Goal: Task Accomplishment & Management: Manage account settings

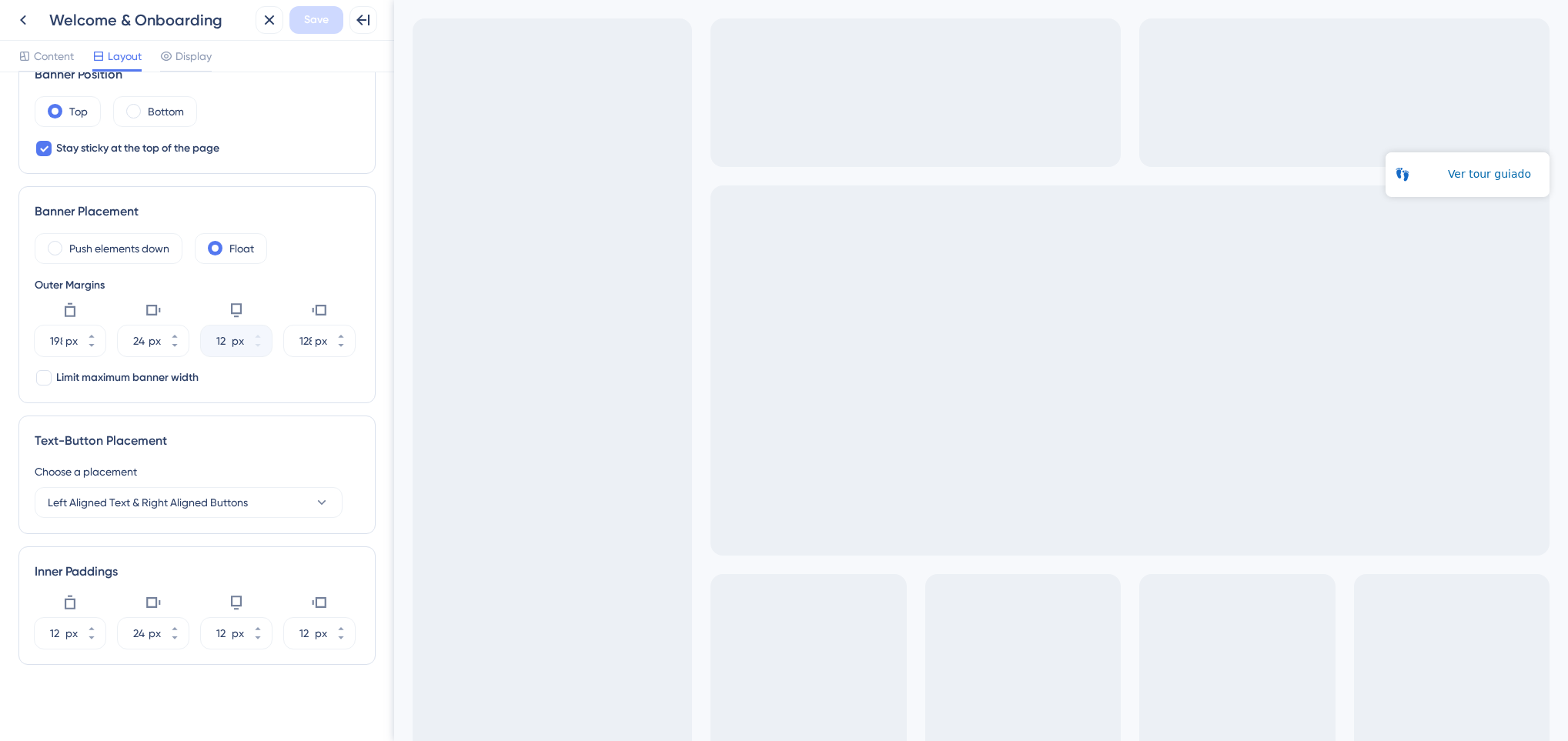
scroll to position [213, 0]
click at [23, 72] on div "Content Layout Display" at bounding box center [197, 56] width 394 height 31
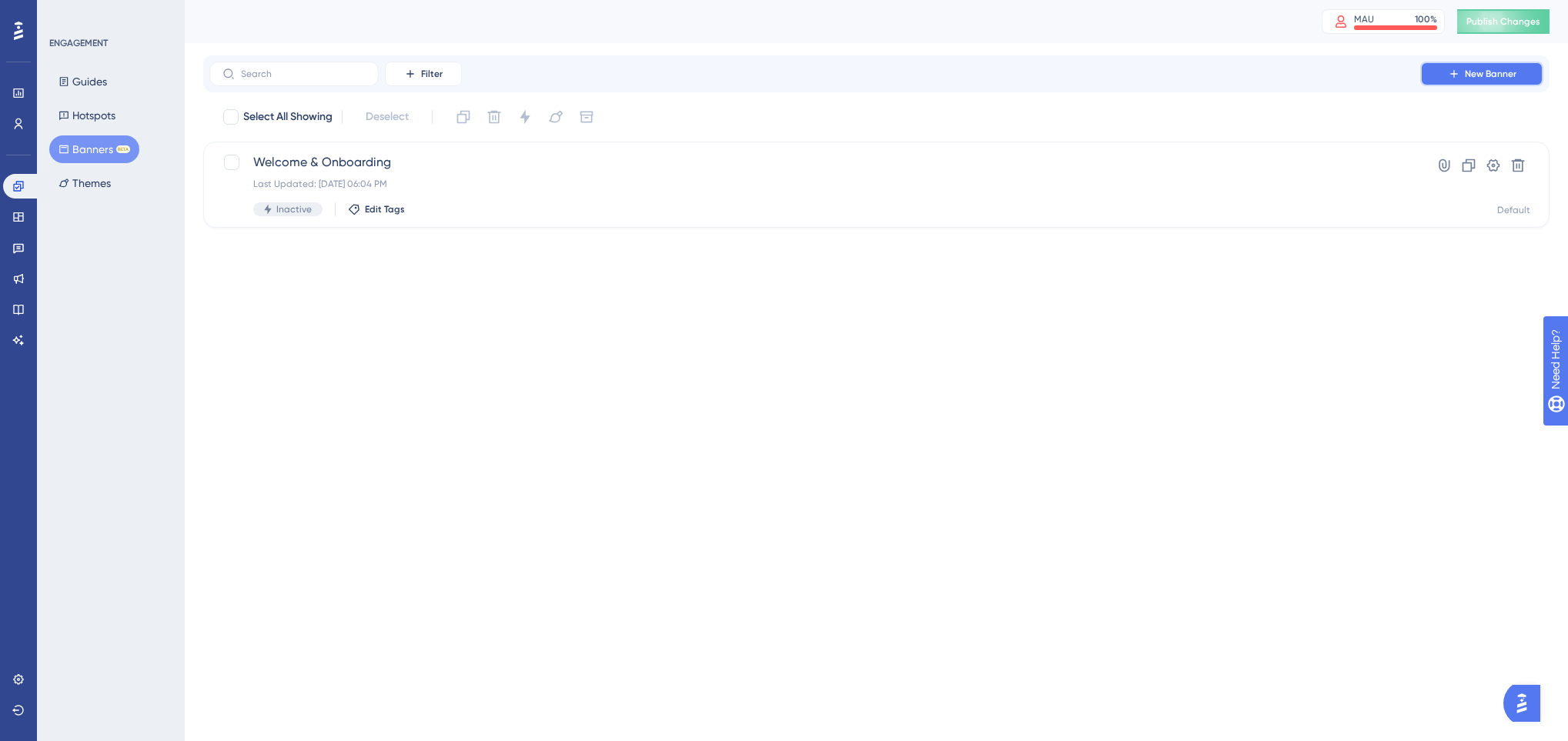
click at [1511, 69] on span "New Banner" at bounding box center [1490, 74] width 51 height 13
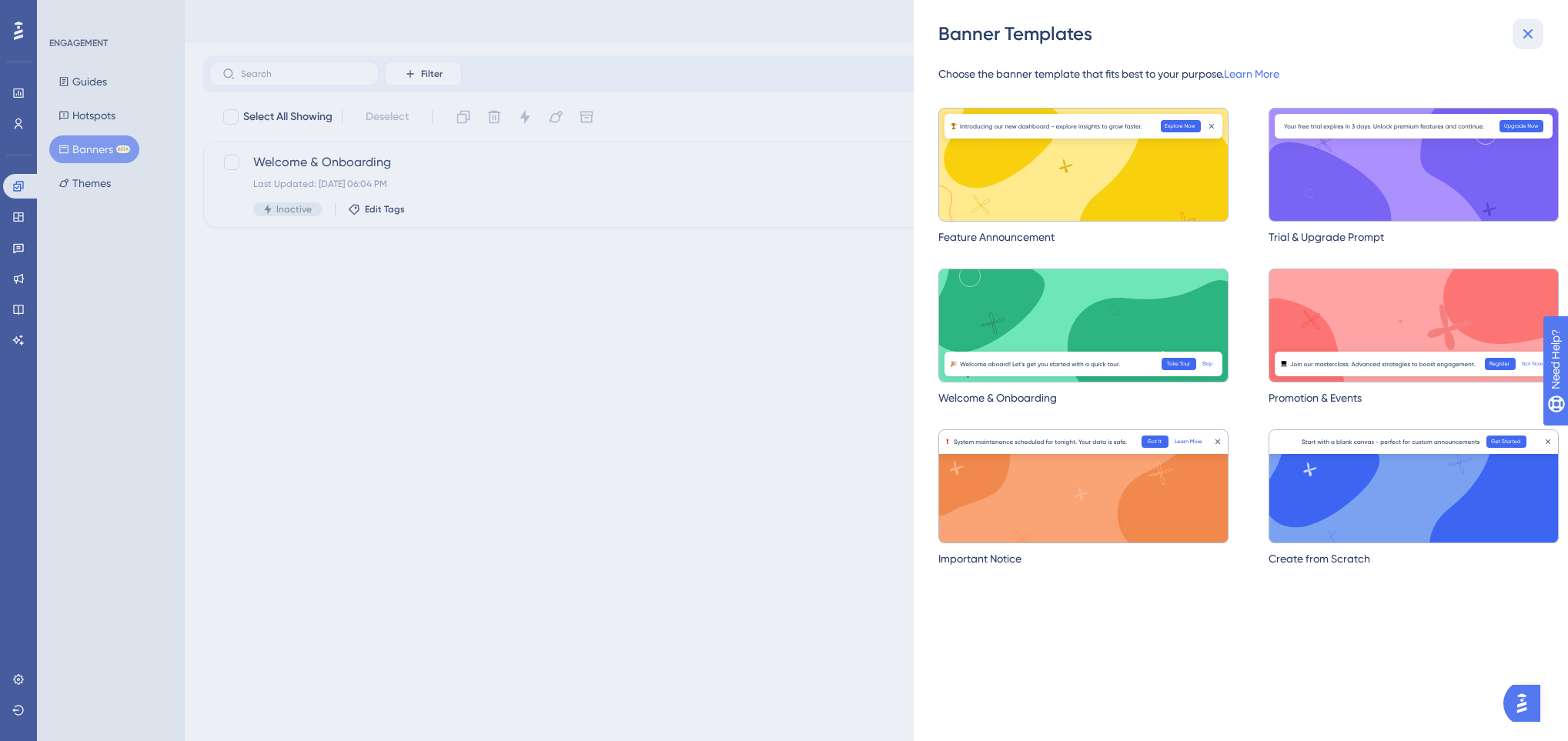
click at [1525, 28] on icon at bounding box center [1527, 33] width 18 height 18
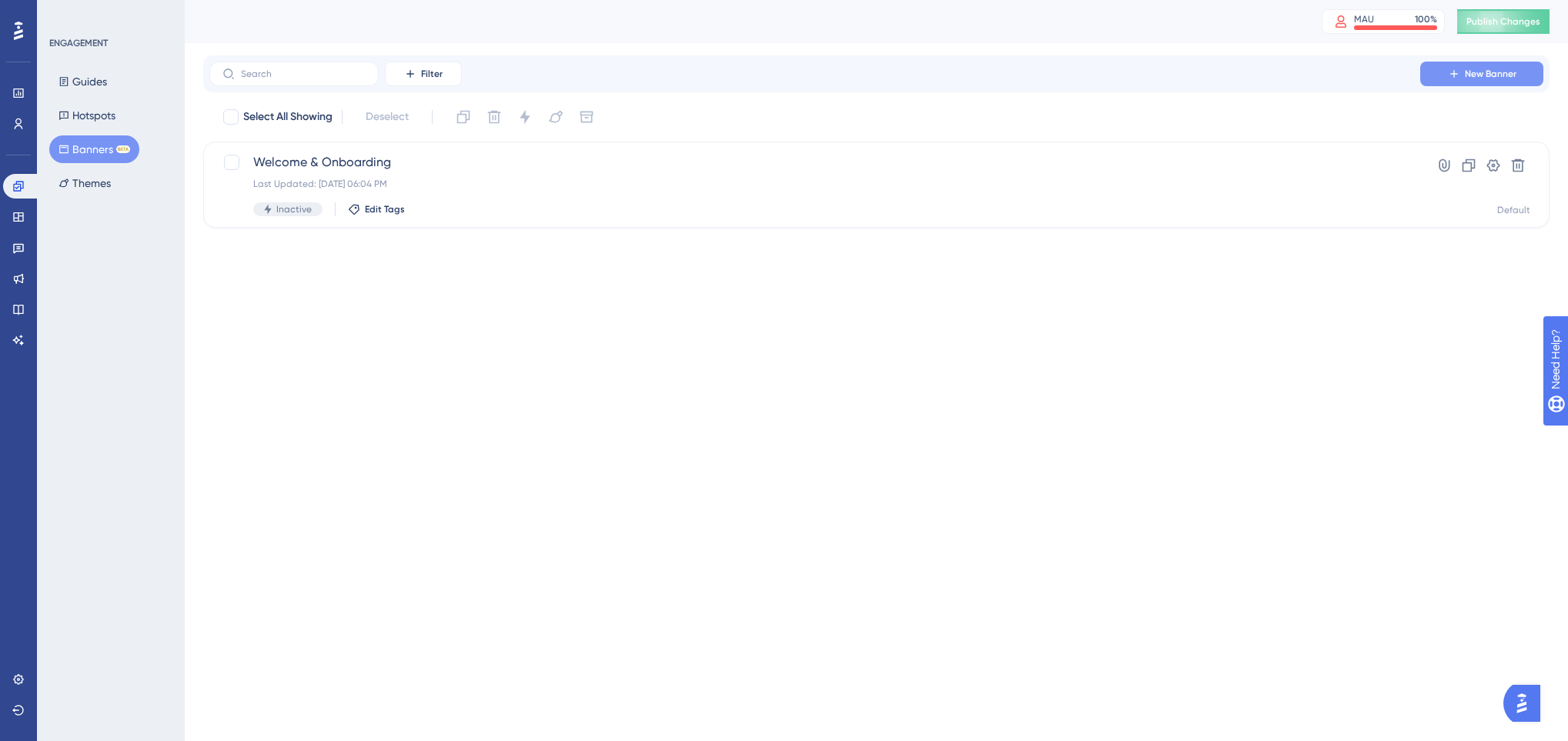
click at [1526, 80] on button "New Banner" at bounding box center [1482, 73] width 123 height 24
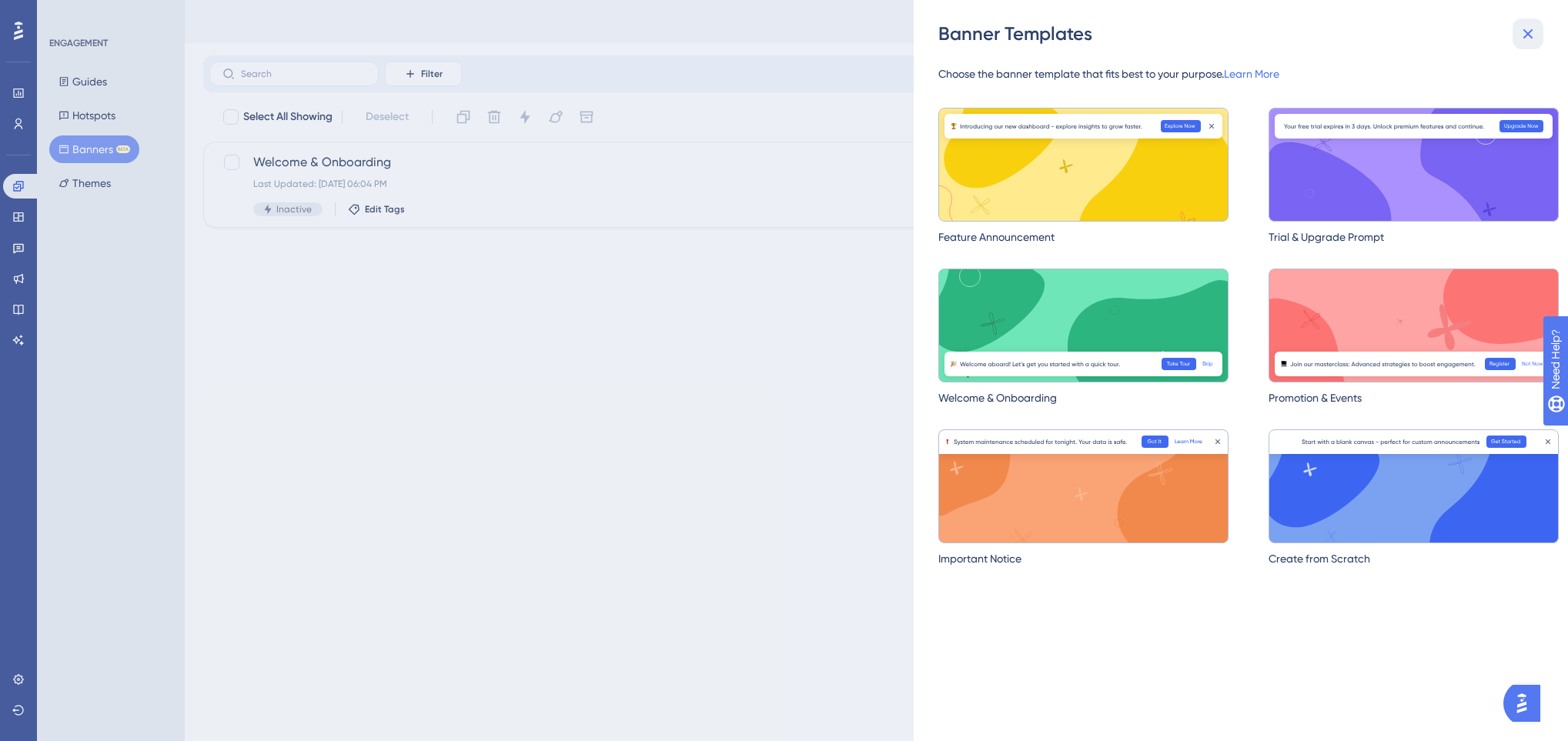
click at [1536, 32] on icon at bounding box center [1527, 33] width 18 height 18
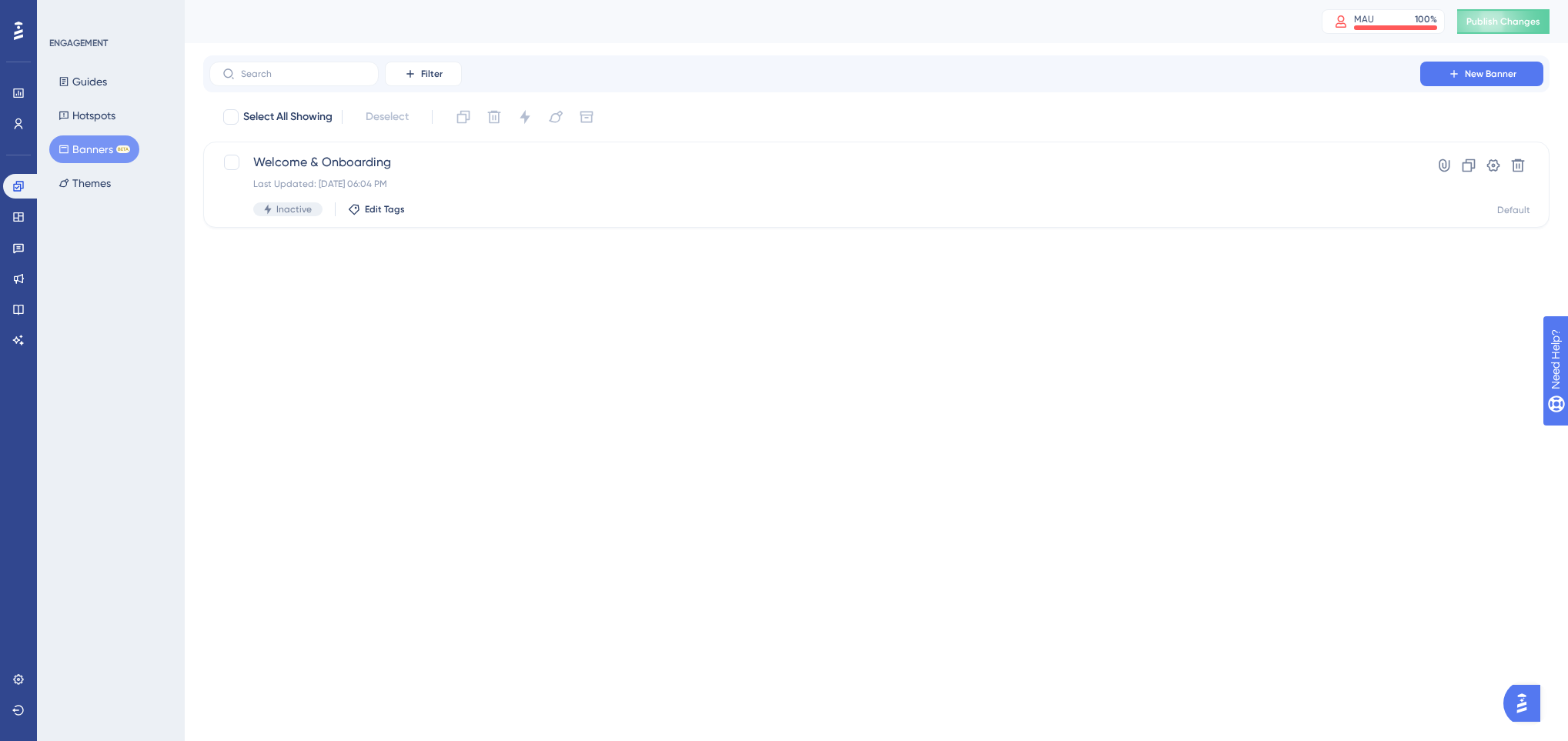
click at [1522, 57] on div "Filter New Banner" at bounding box center [876, 74] width 1346 height 37
click at [1522, 28] on button "Publish Changes" at bounding box center [1503, 21] width 92 height 24
click at [480, 218] on div "Welcome & Onboarding Last Updated: 15 de out. de 2025 06:04 PM Inactive Edit Ta…" at bounding box center [876, 185] width 1346 height 86
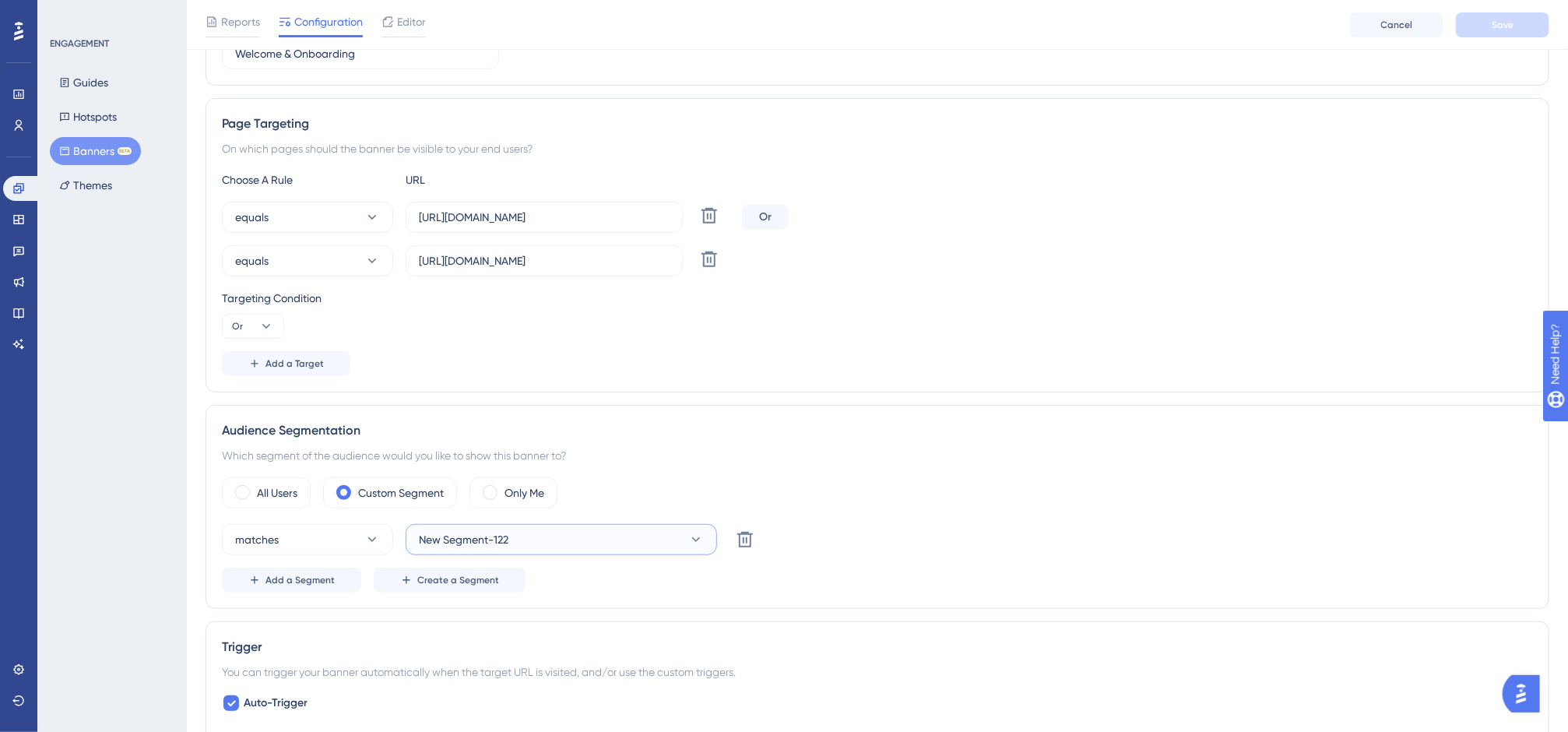
click at [549, 542] on button "New Segment-122" at bounding box center [561, 539] width 311 height 31
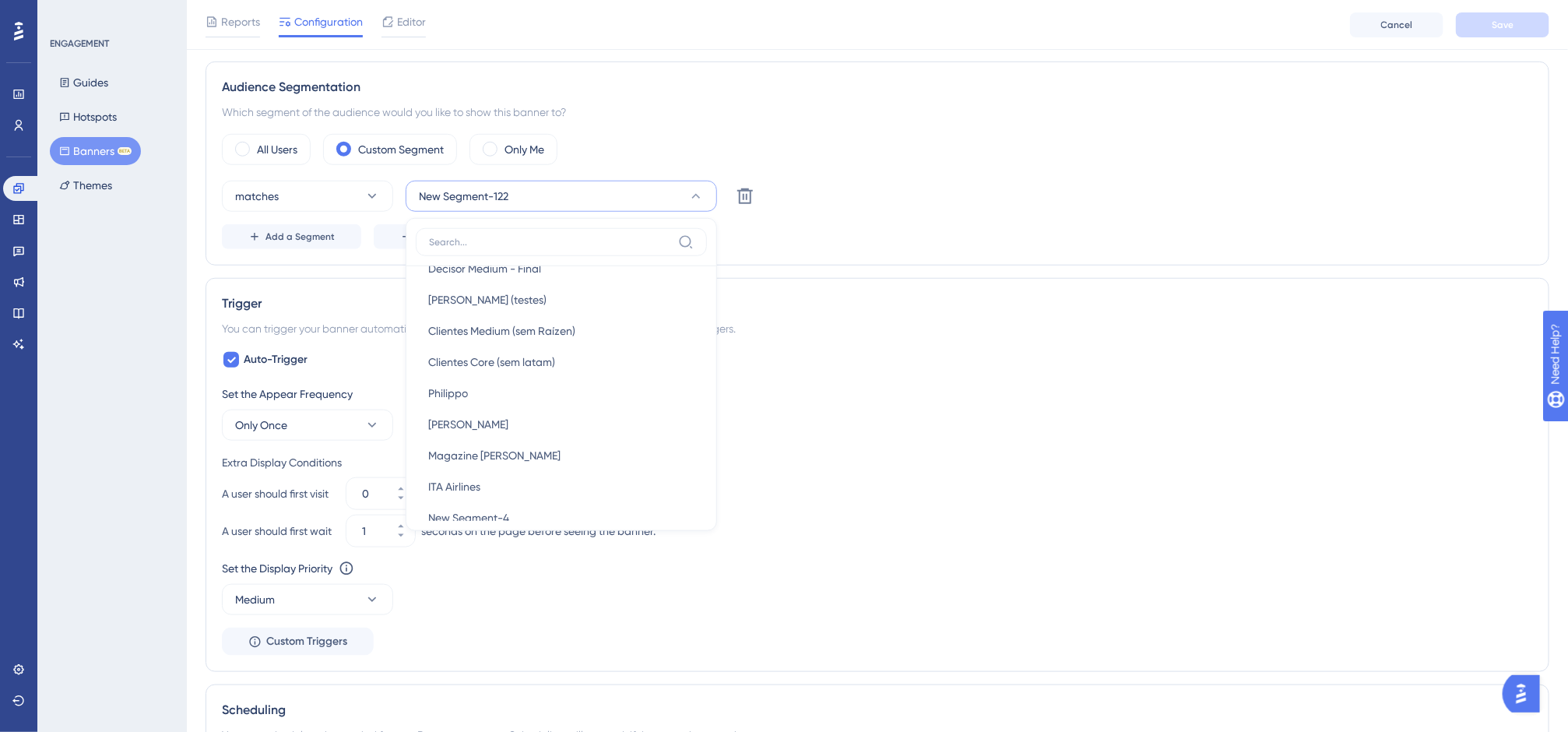
scroll to position [701, 0]
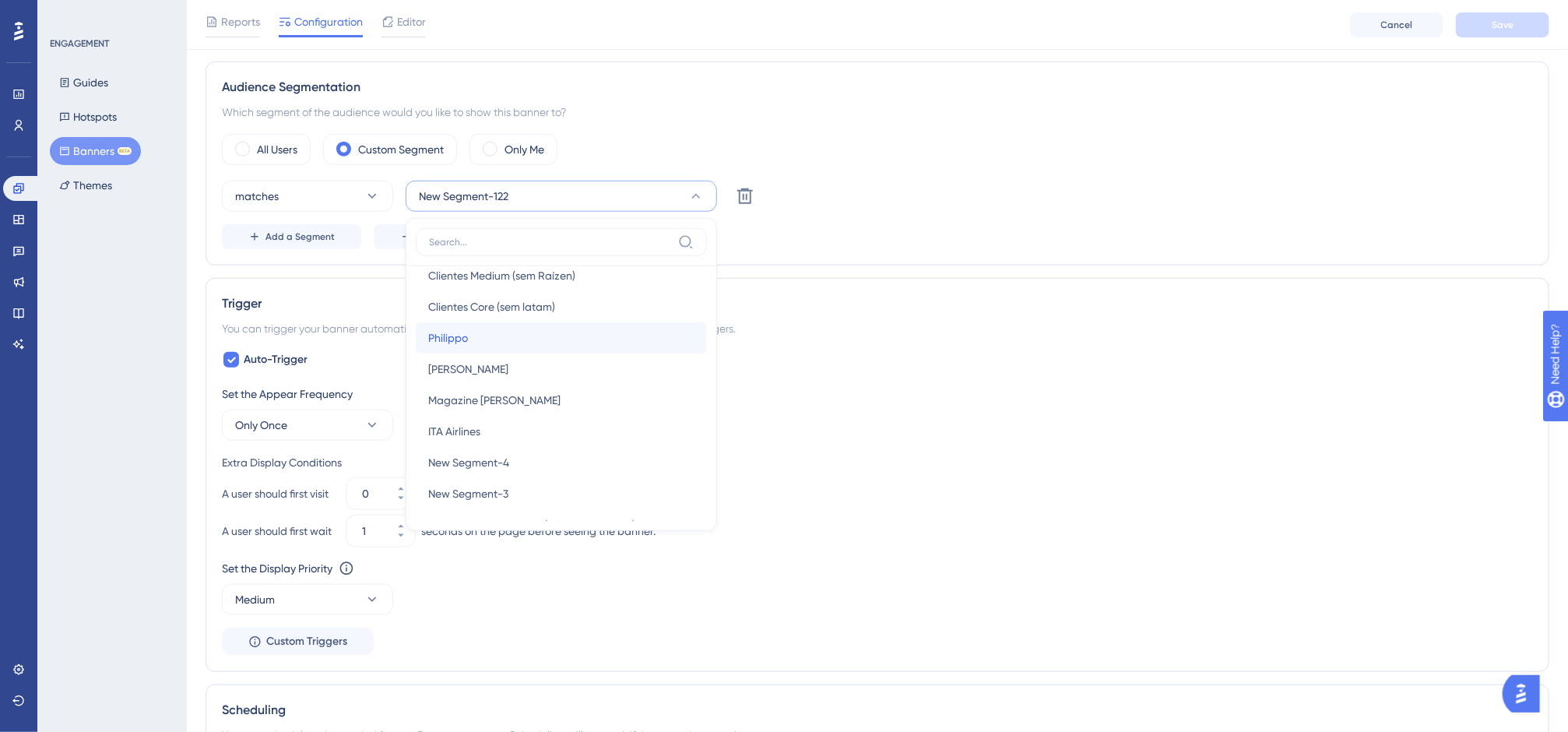
click at [527, 347] on div "Philippo Philippo" at bounding box center [561, 338] width 266 height 31
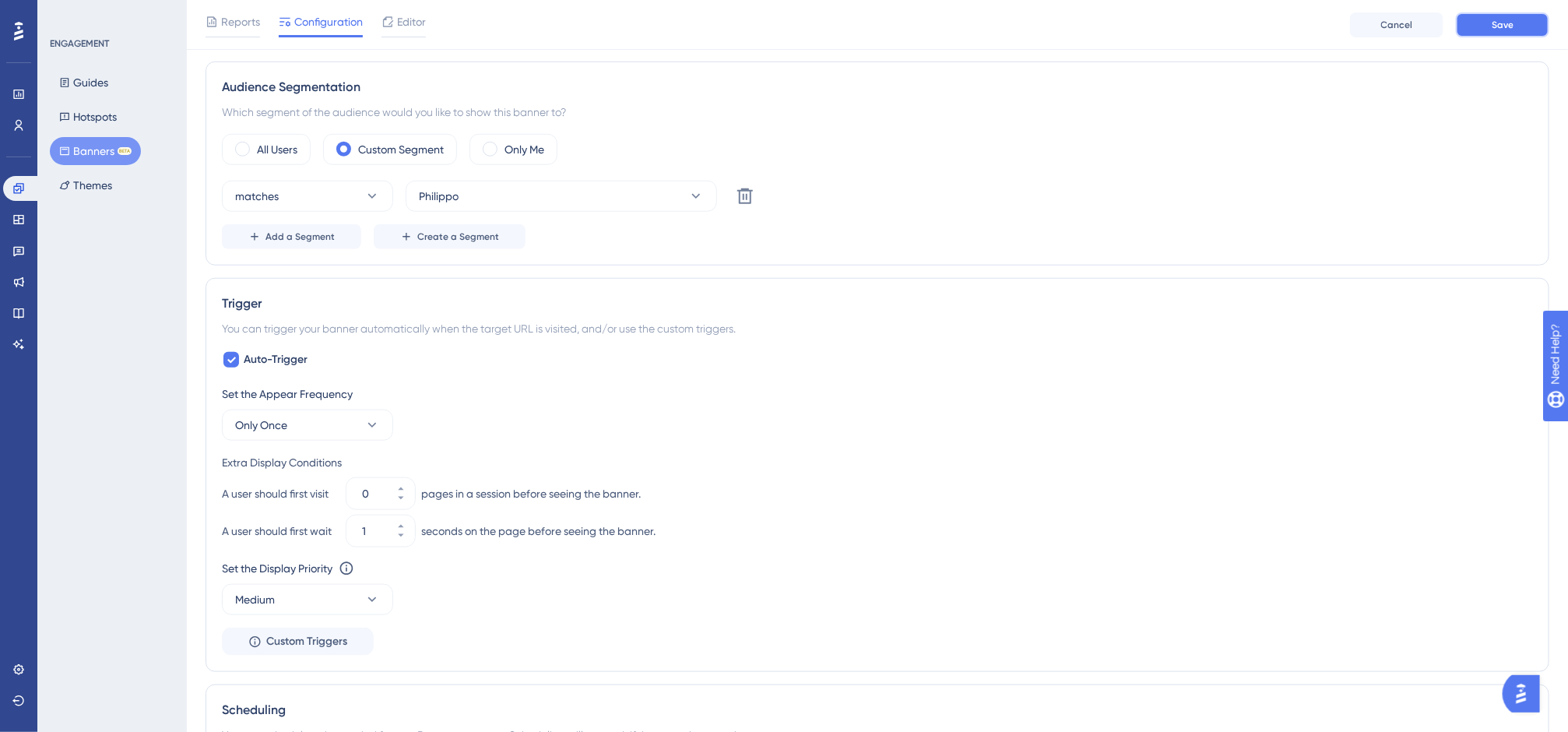
click at [1512, 33] on button "Save" at bounding box center [1502, 25] width 93 height 25
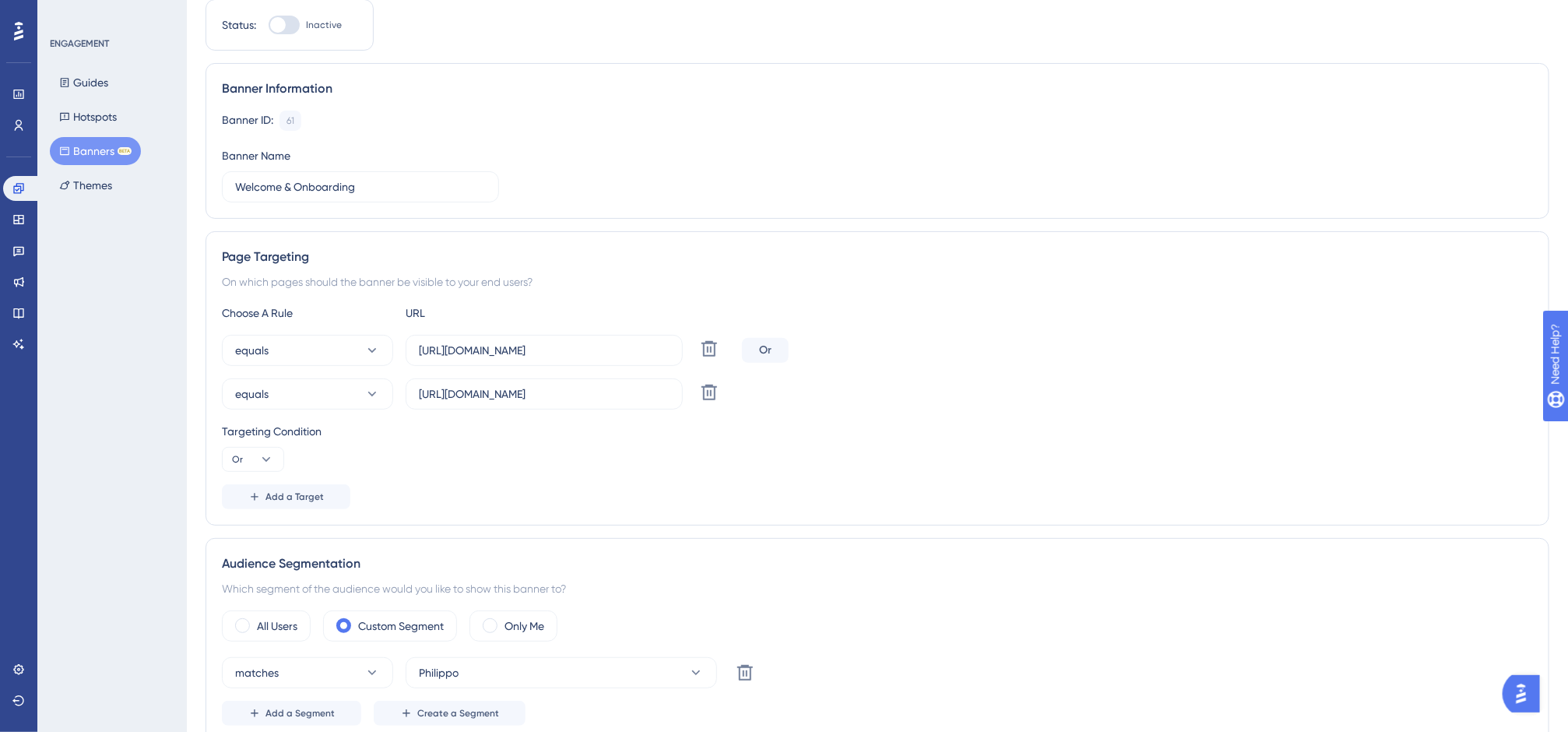
scroll to position [0, 0]
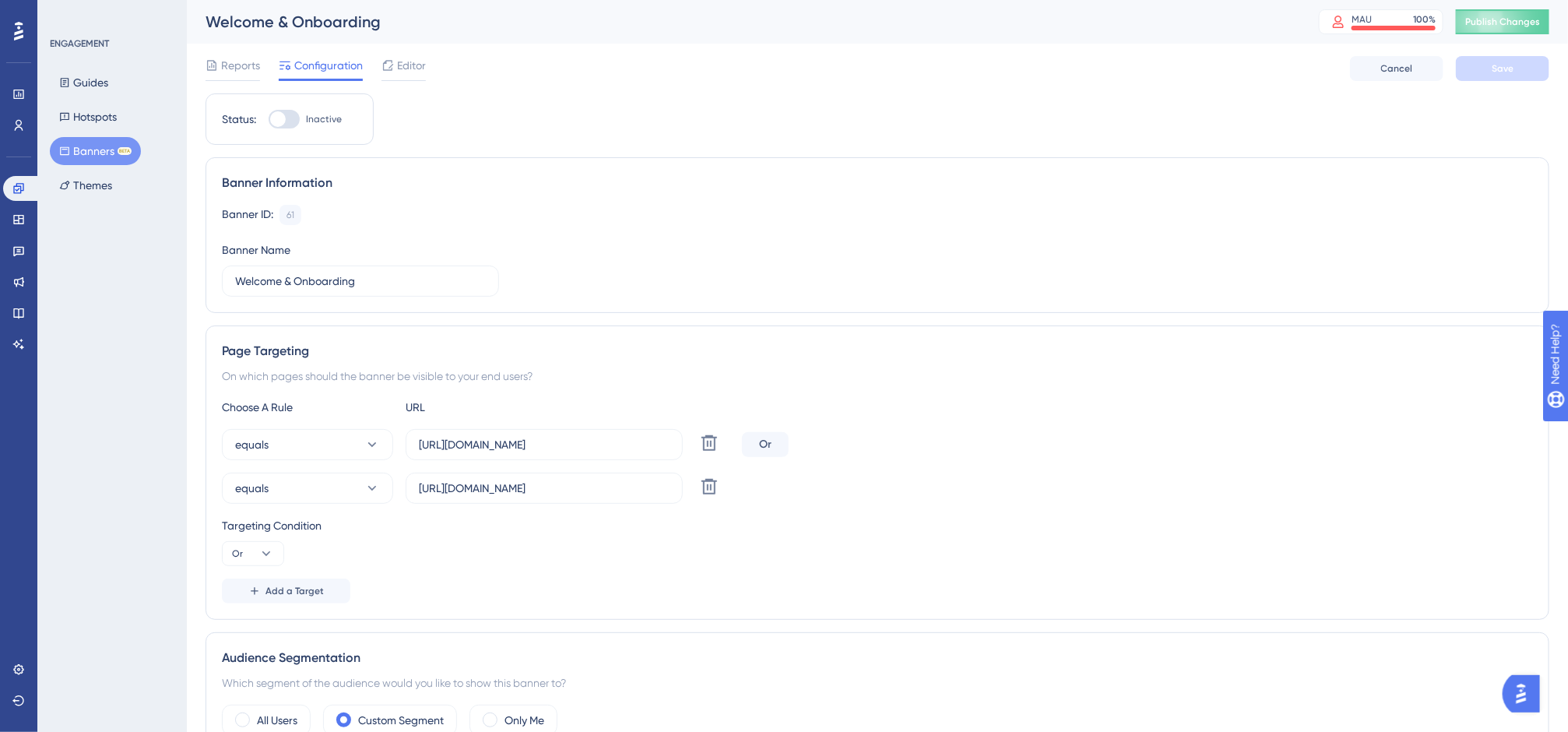
click at [280, 122] on div at bounding box center [278, 119] width 16 height 16
click at [268, 120] on input "Inactive" at bounding box center [268, 119] width 1 height 1
checkbox input "true"
click at [1507, 73] on span "Save" at bounding box center [1502, 68] width 22 height 13
click at [1504, 27] on span "Publish Changes" at bounding box center [1502, 22] width 75 height 13
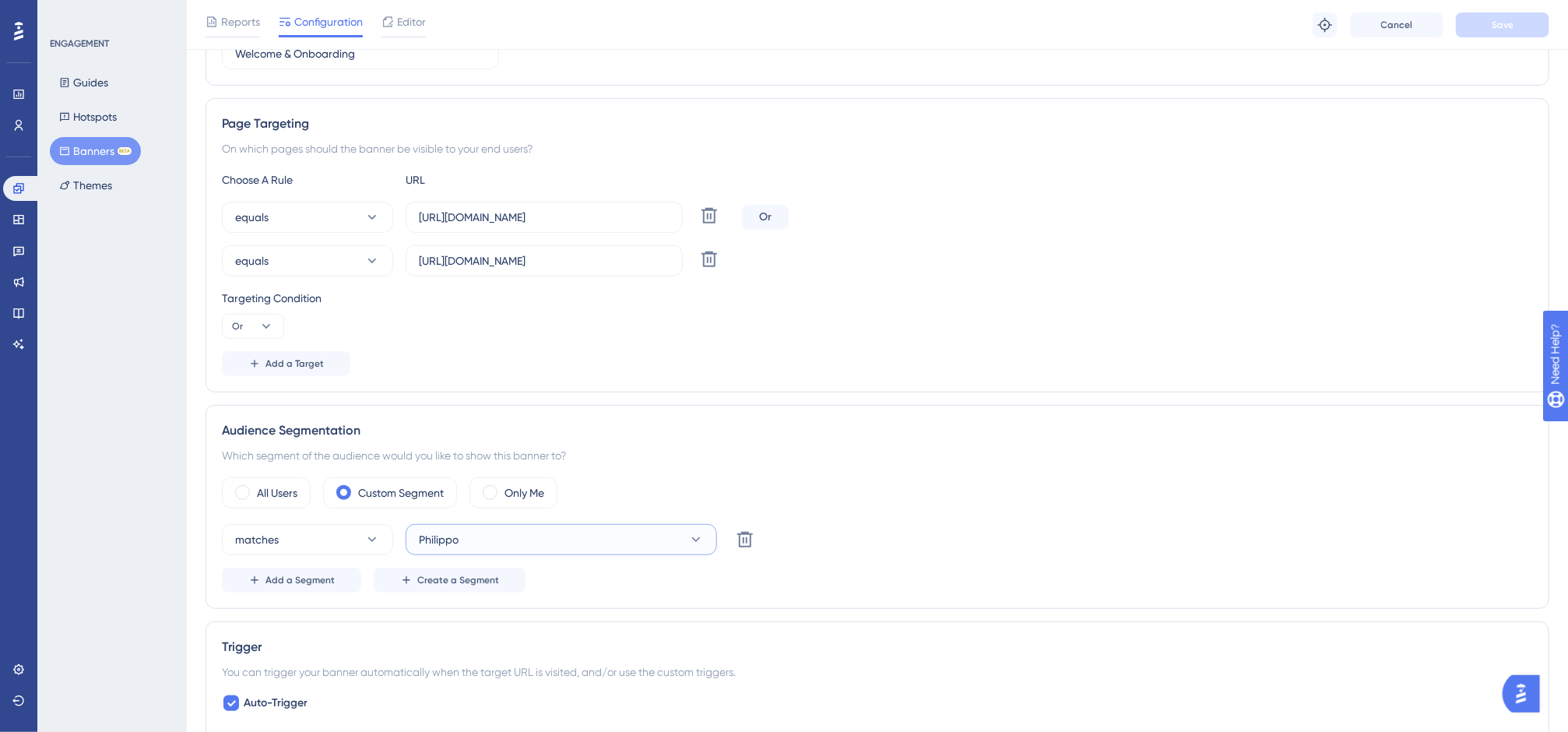
click at [527, 545] on button "Philippo" at bounding box center [561, 539] width 311 height 31
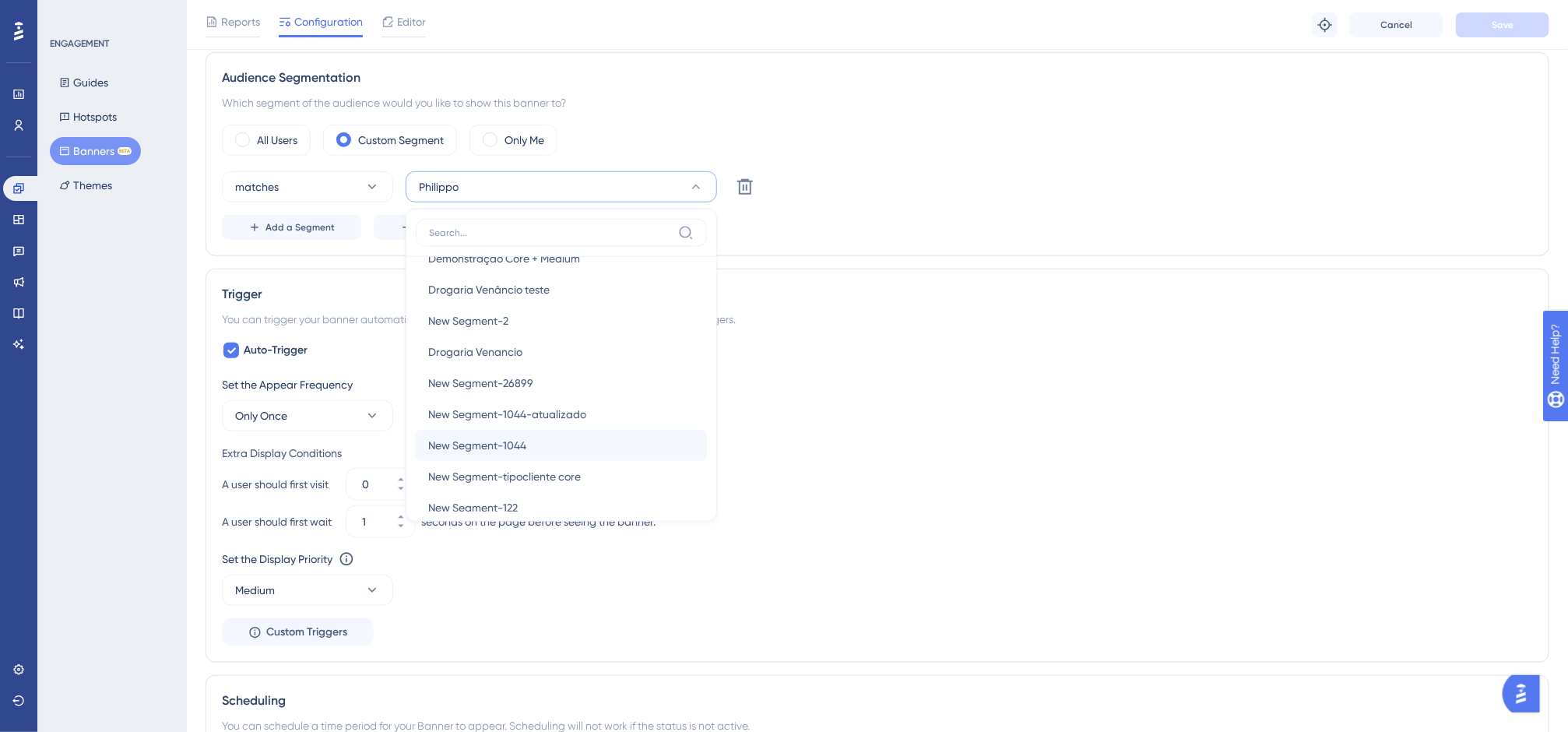
scroll to position [1166, 0]
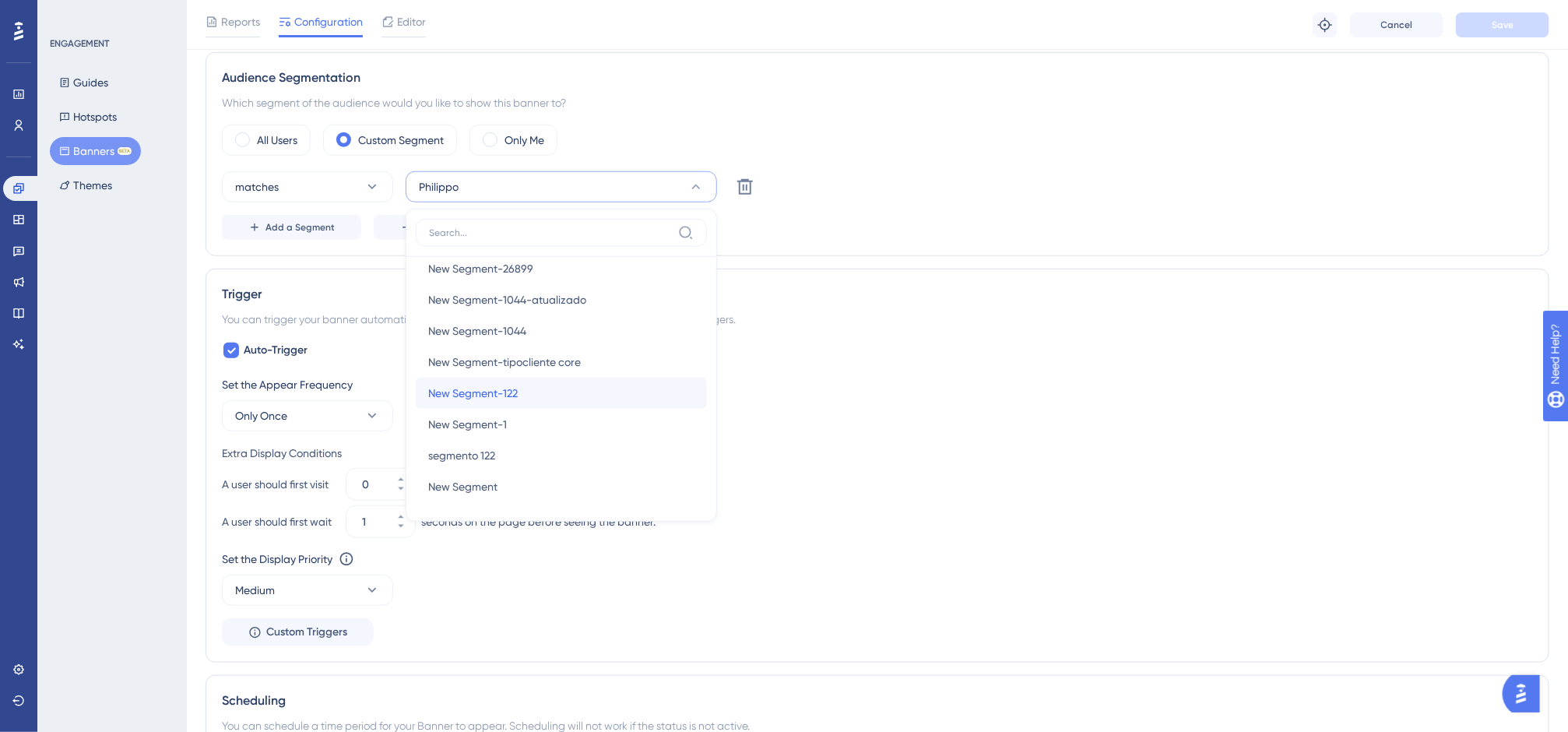
click at [559, 385] on div "New Segment-122 New Segment-122" at bounding box center [561, 393] width 266 height 31
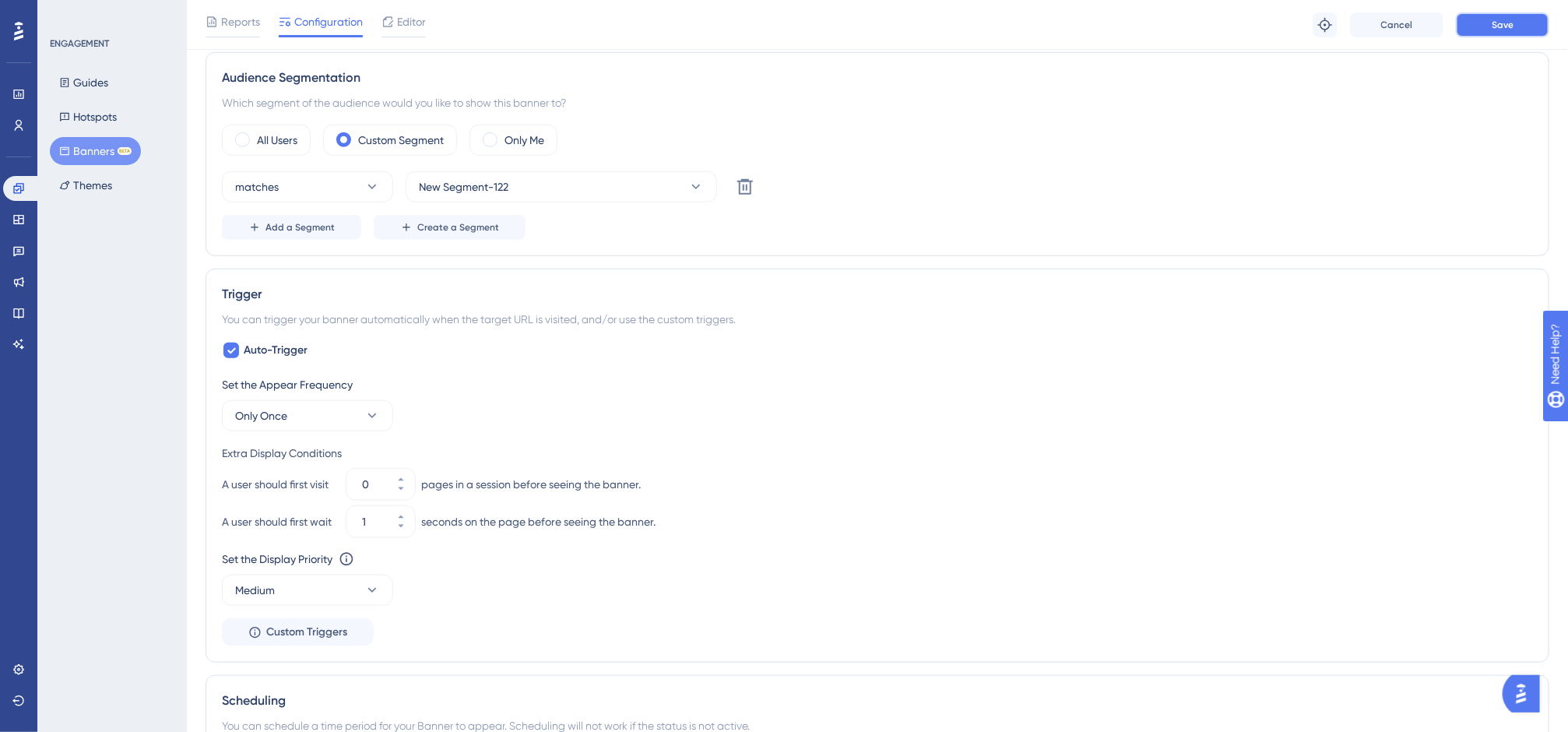
click at [1530, 24] on button "Save" at bounding box center [1502, 25] width 93 height 25
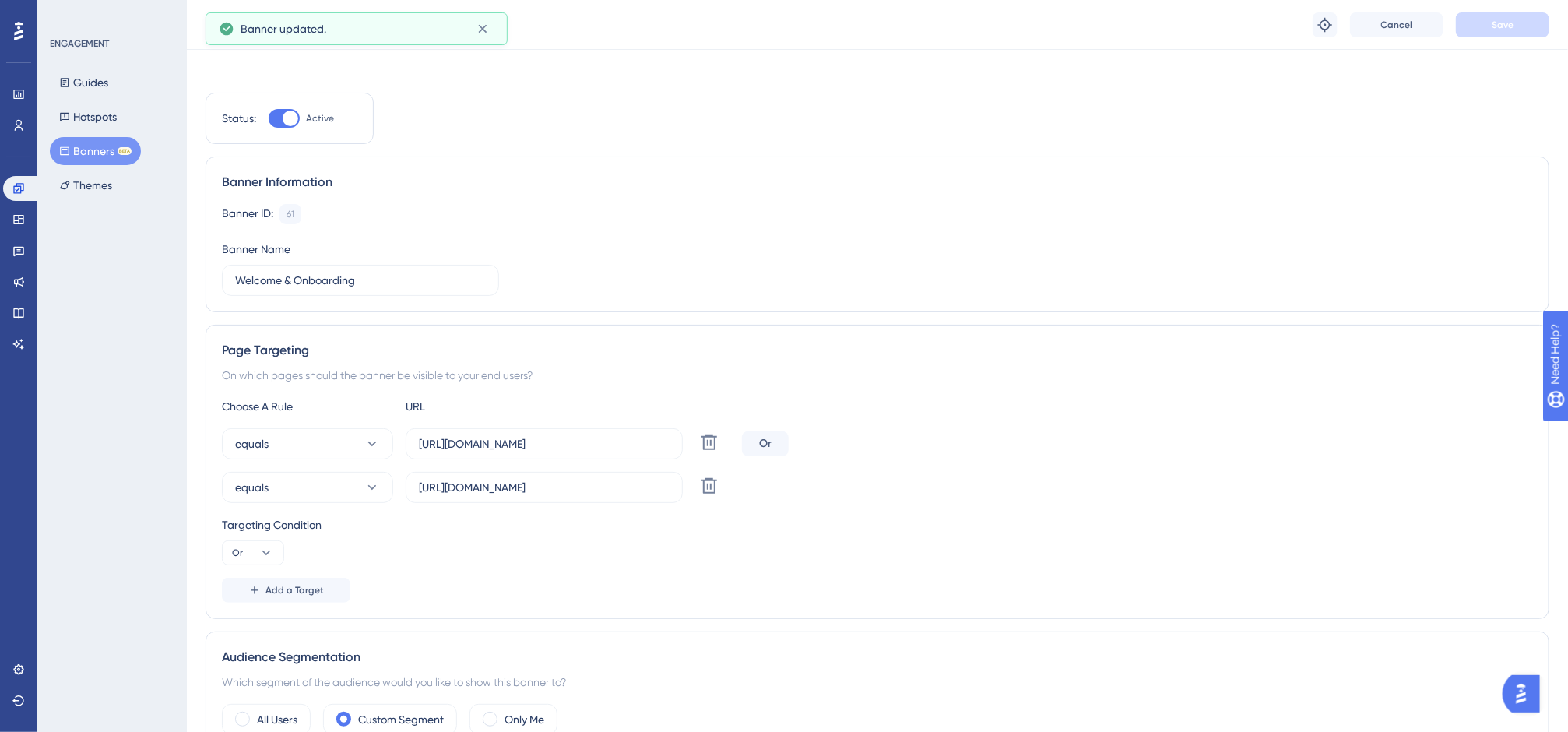
scroll to position [0, 0]
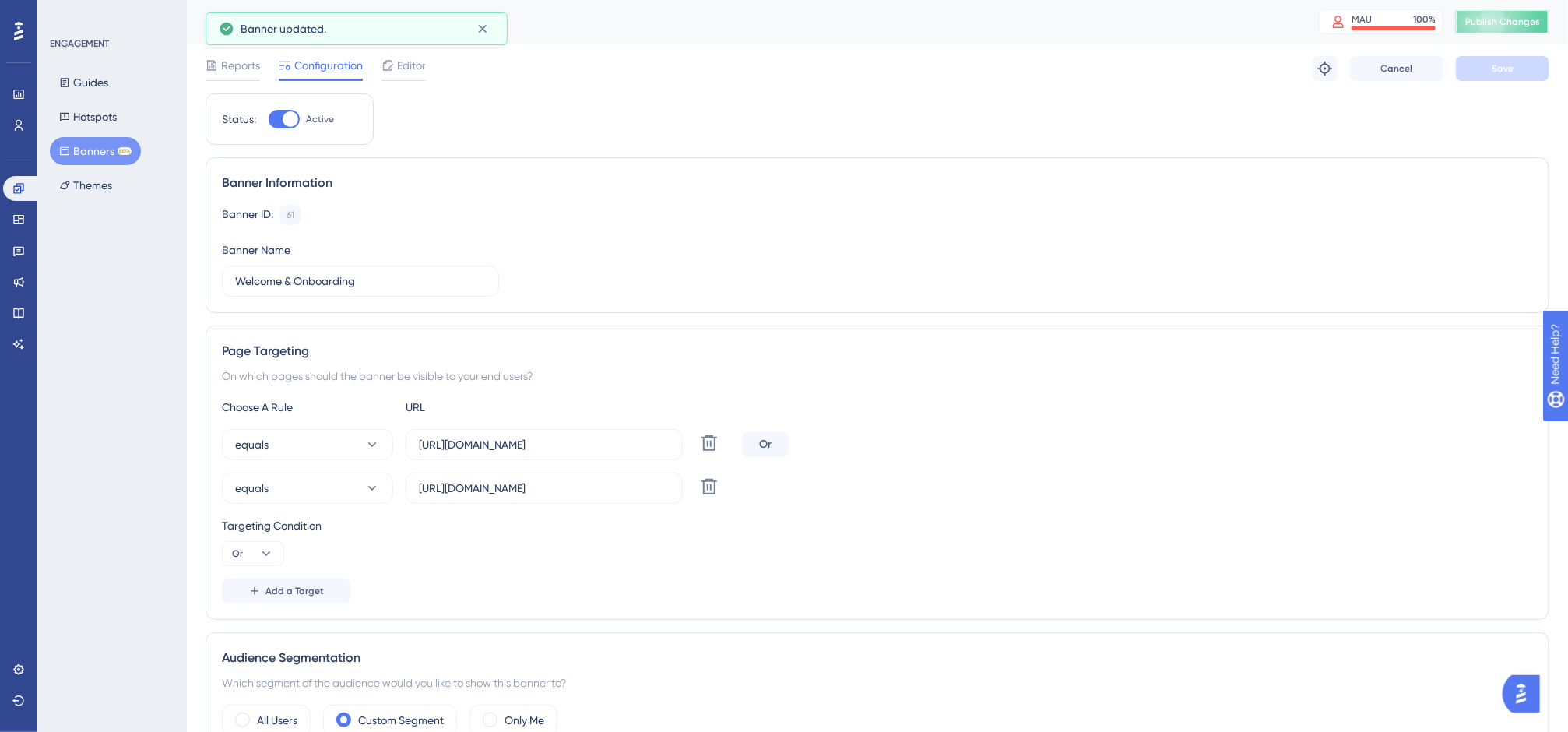
click at [1528, 22] on button "Publish Changes" at bounding box center [1502, 22] width 93 height 25
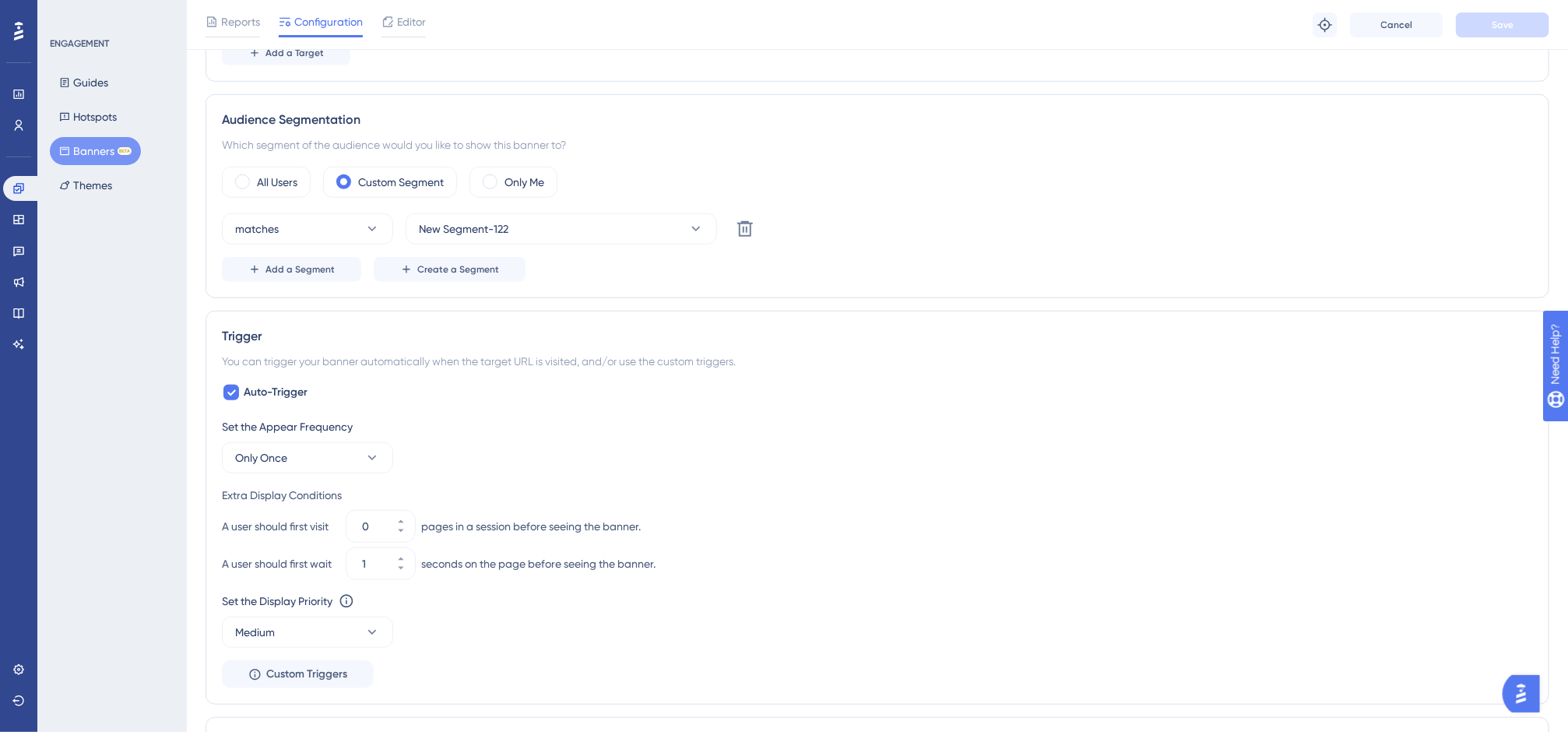
scroll to position [584, 0]
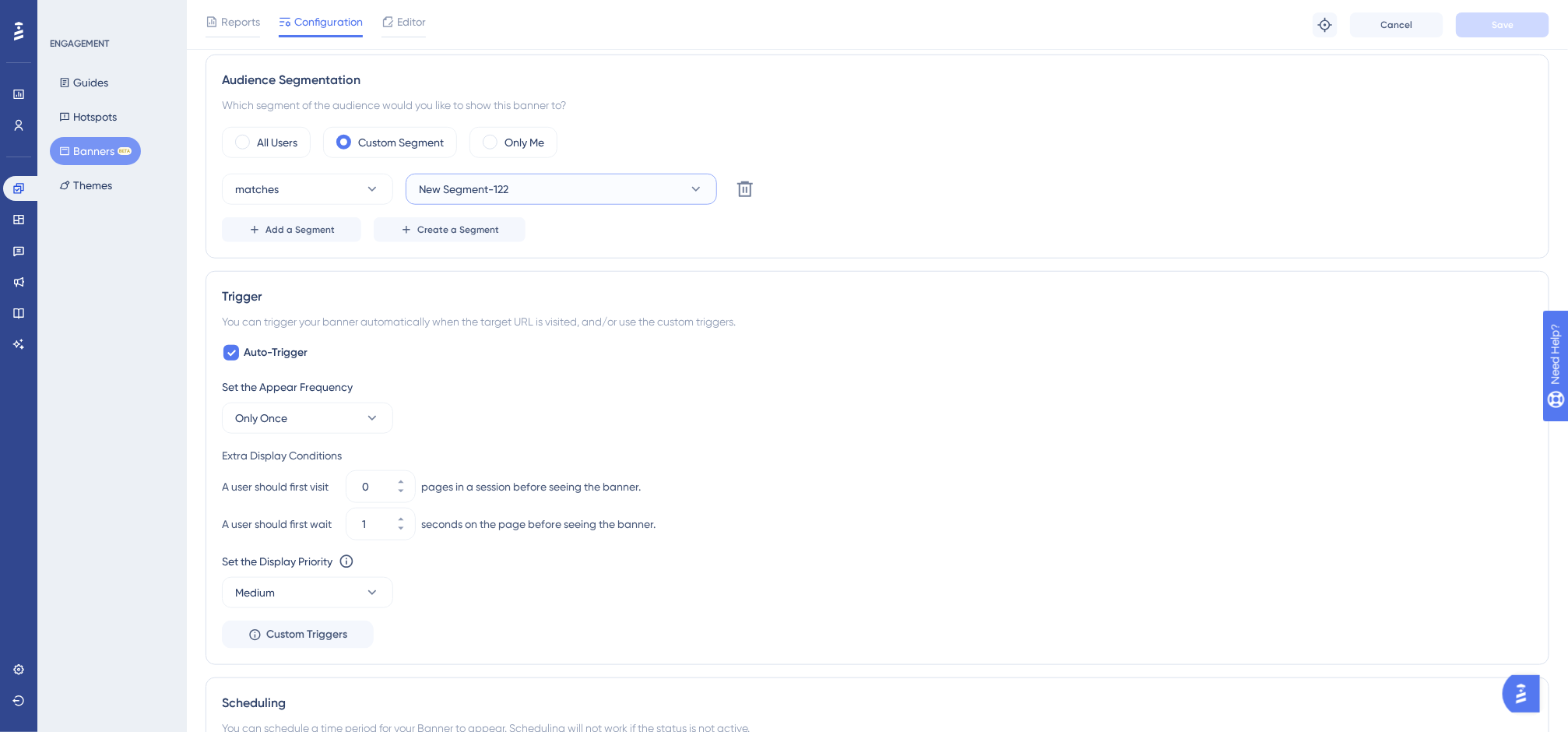
click at [662, 180] on button "New Segment-122" at bounding box center [561, 190] width 311 height 31
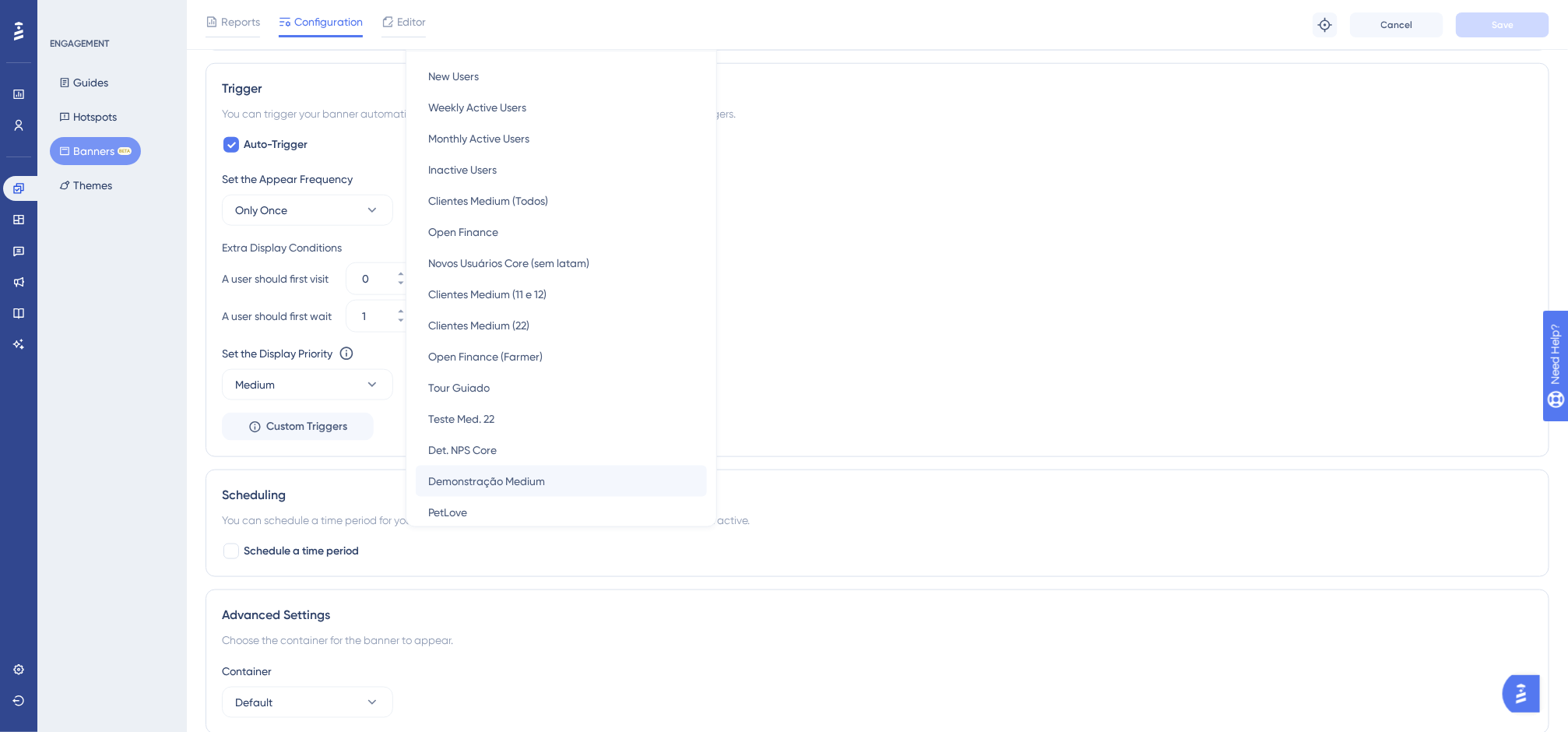
scroll to position [117, 0]
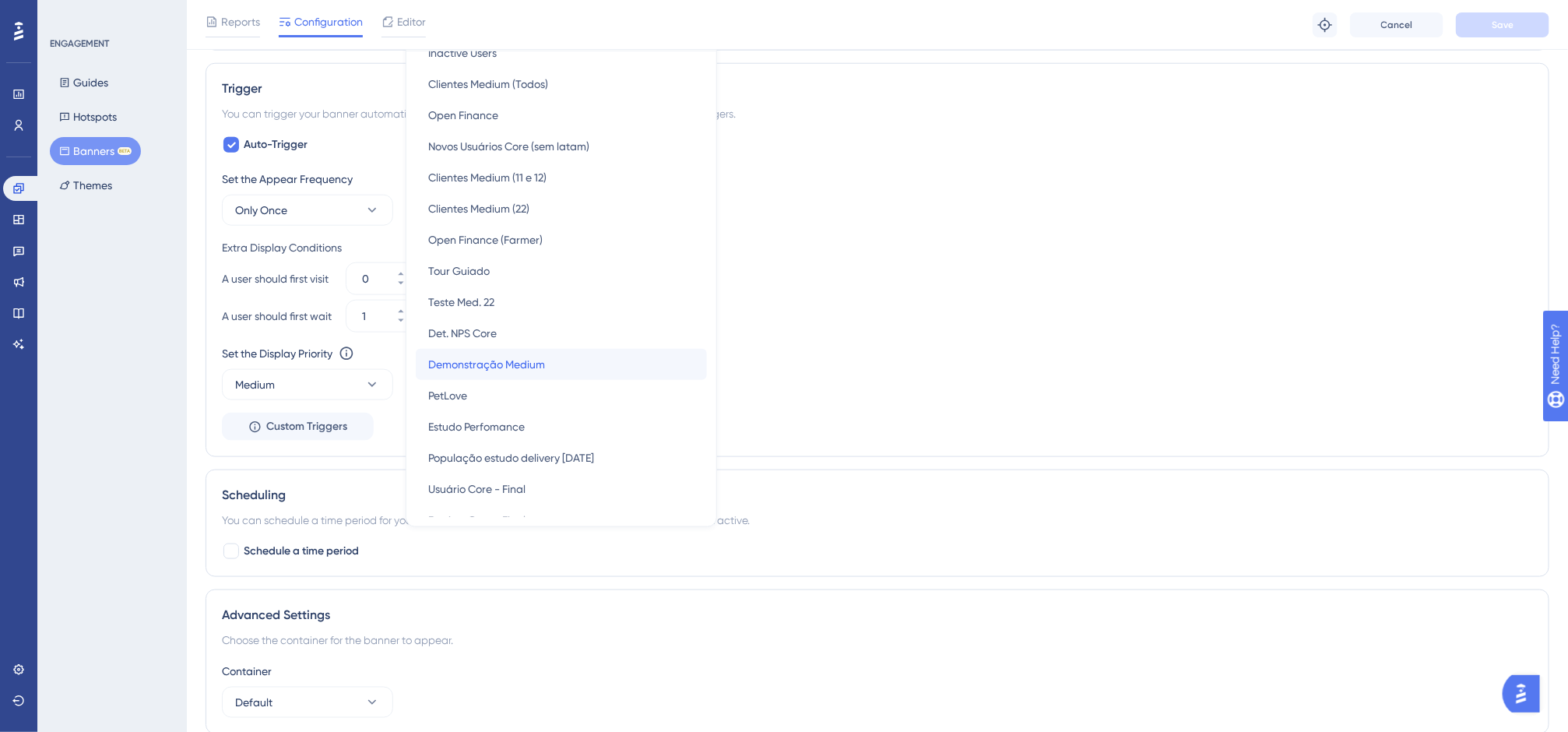
click at [589, 360] on div "Demonstração Medium Demonstração Medium" at bounding box center [561, 365] width 266 height 31
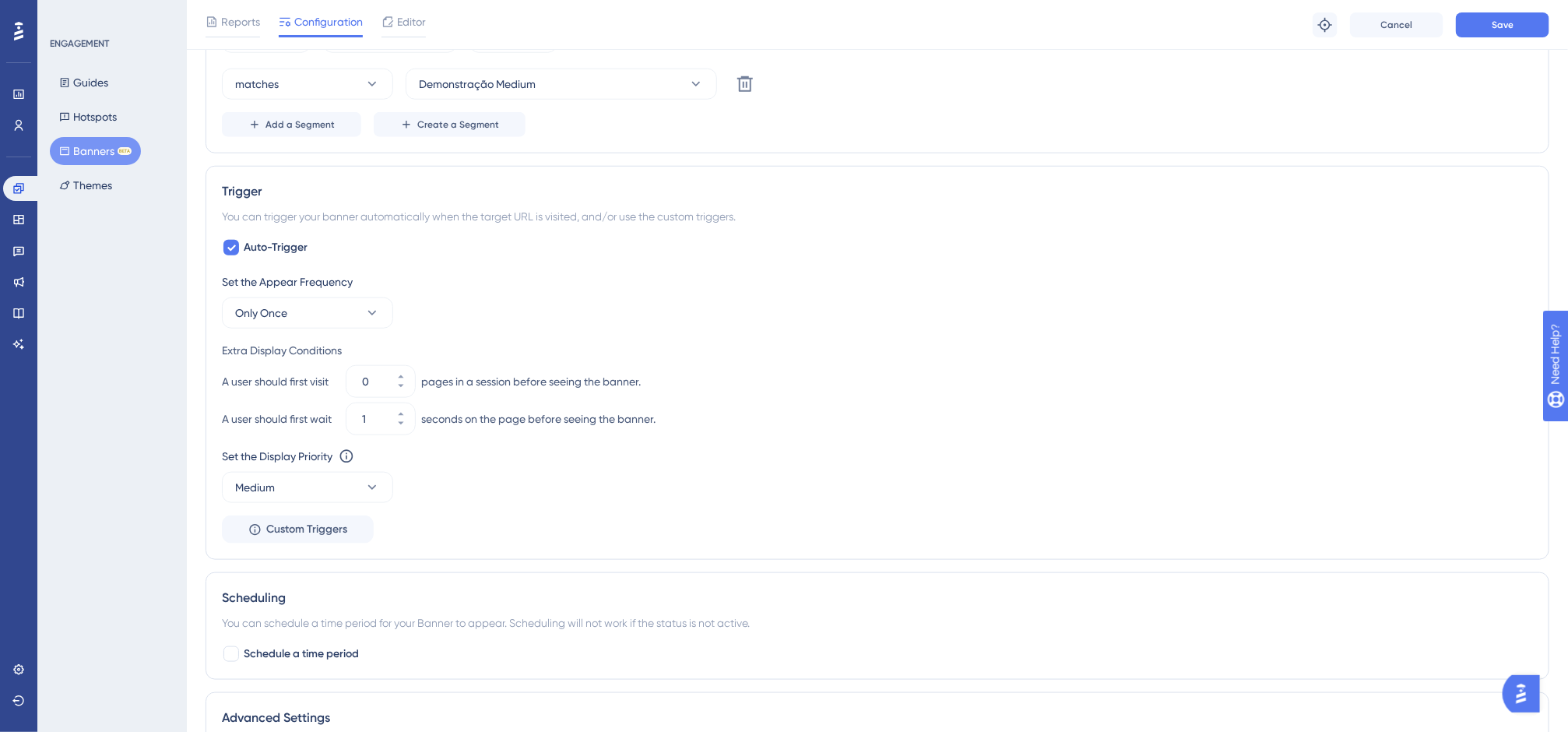
scroll to position [558, 0]
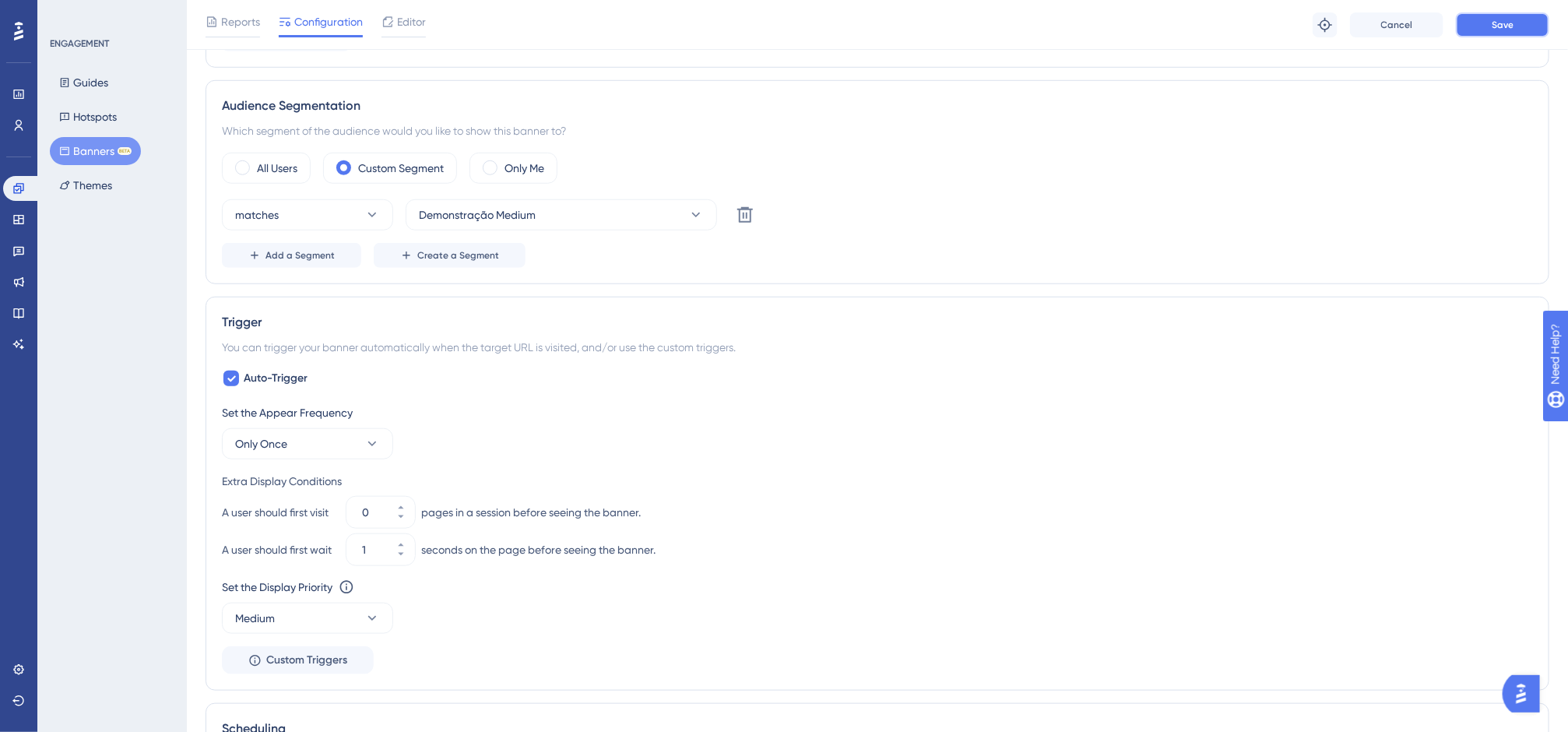
click at [1507, 31] on button "Save" at bounding box center [1502, 25] width 93 height 25
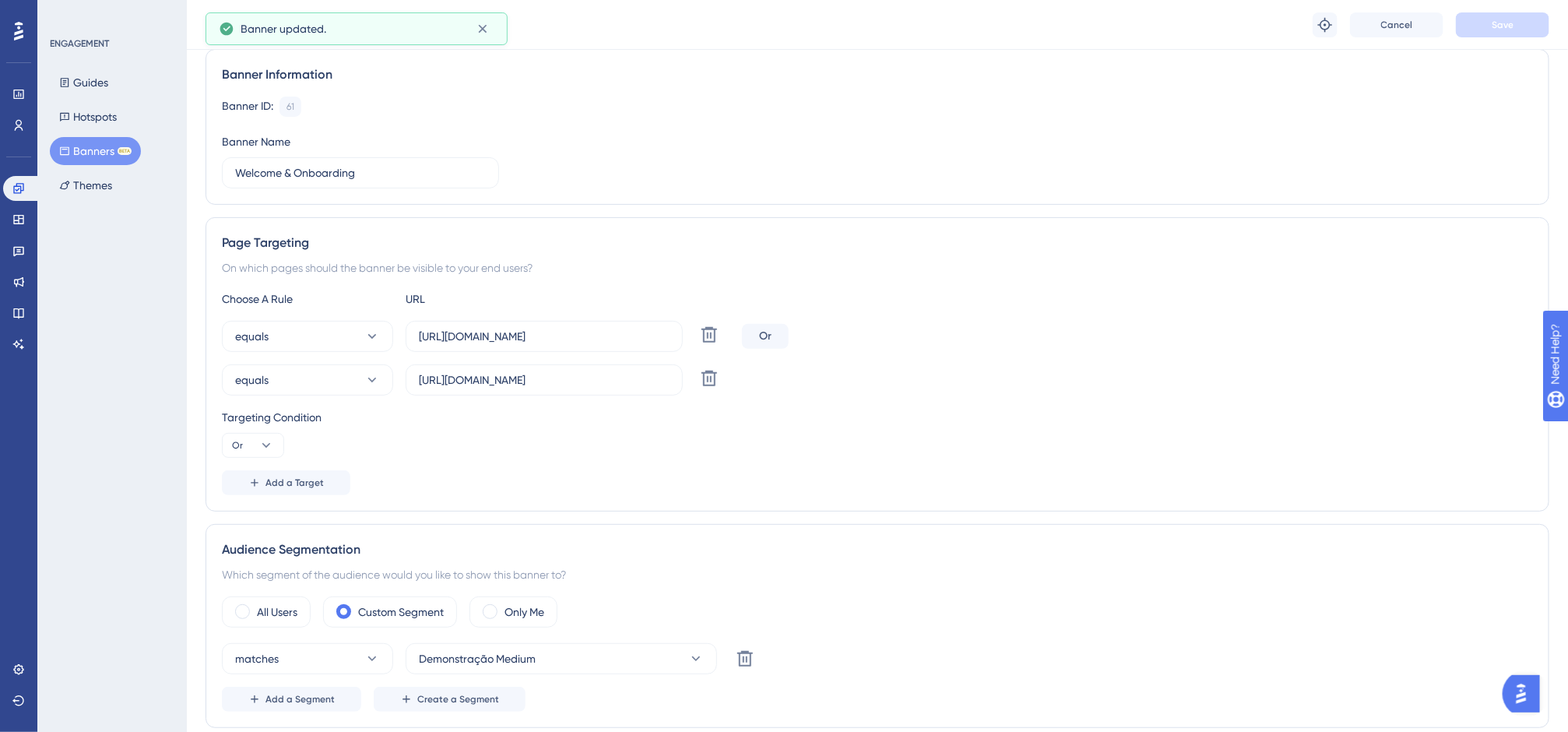
scroll to position [0, 0]
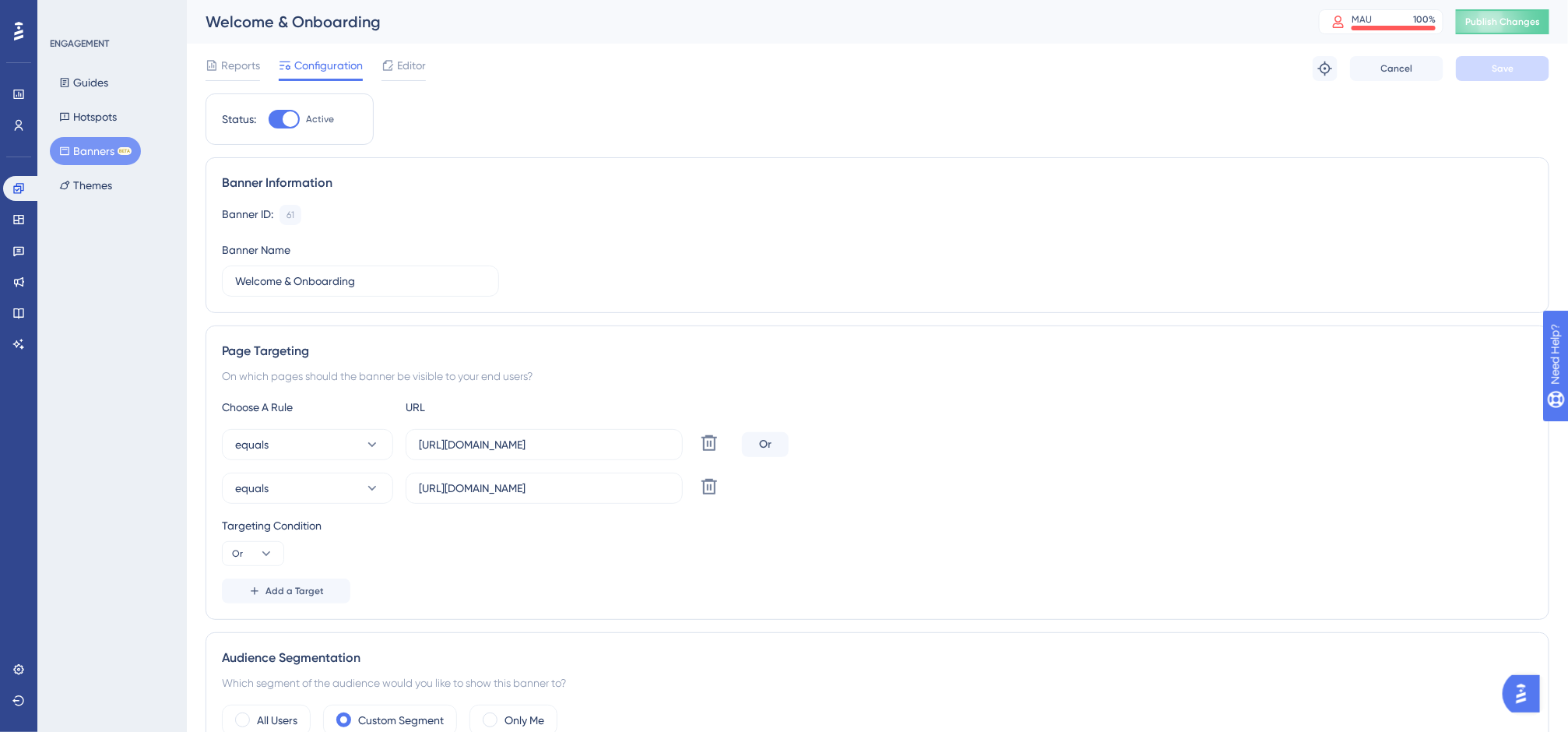
click at [1519, 84] on div "Reports Configuration Editor Troubleshoot Cancel Save" at bounding box center [877, 68] width 1344 height 50
click at [1535, 27] on span "Publish Changes" at bounding box center [1502, 22] width 75 height 13
